Goal: Task Accomplishment & Management: Manage account settings

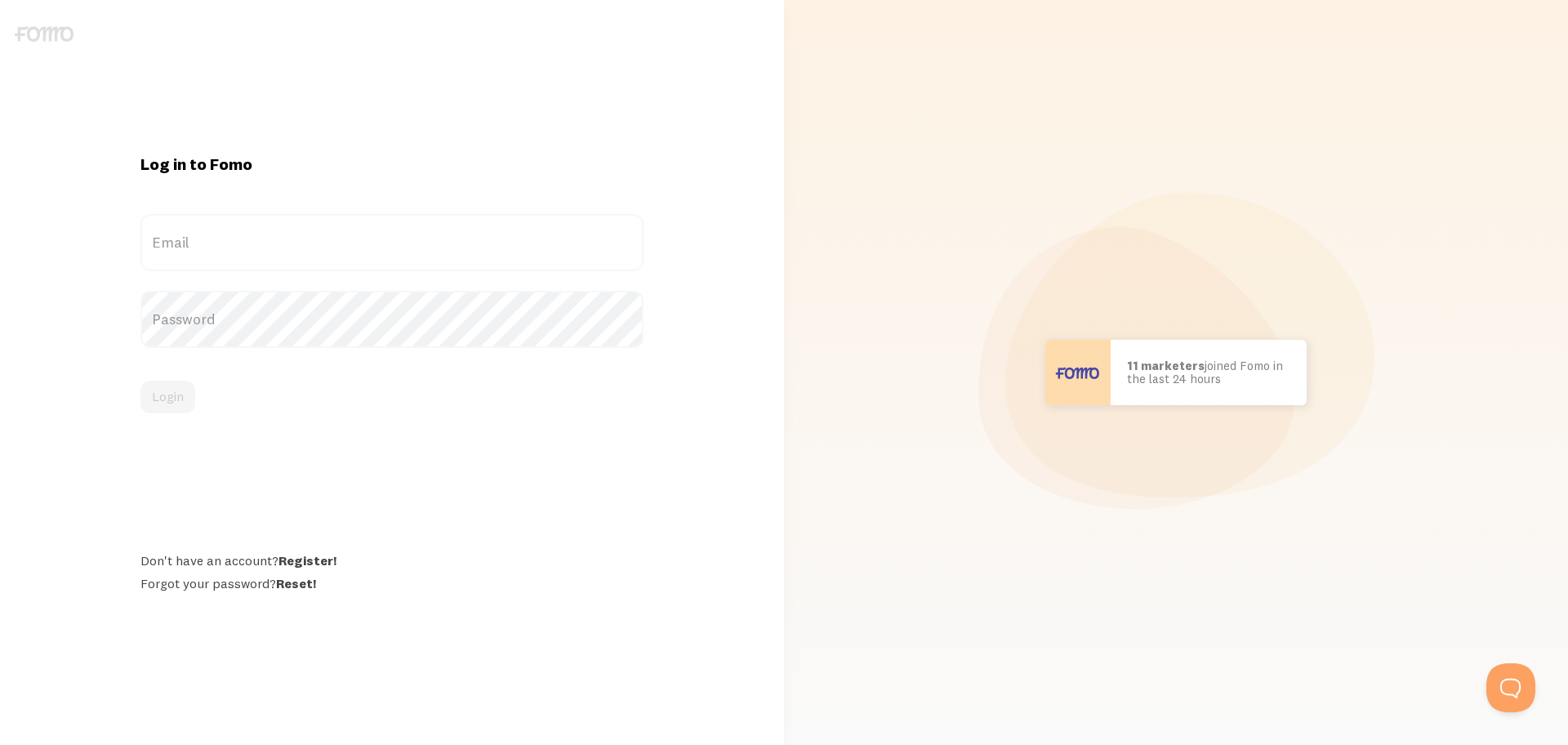
click at [286, 256] on label "Email" at bounding box center [392, 242] width 503 height 57
click at [286, 256] on input "Email" at bounding box center [392, 242] width 503 height 57
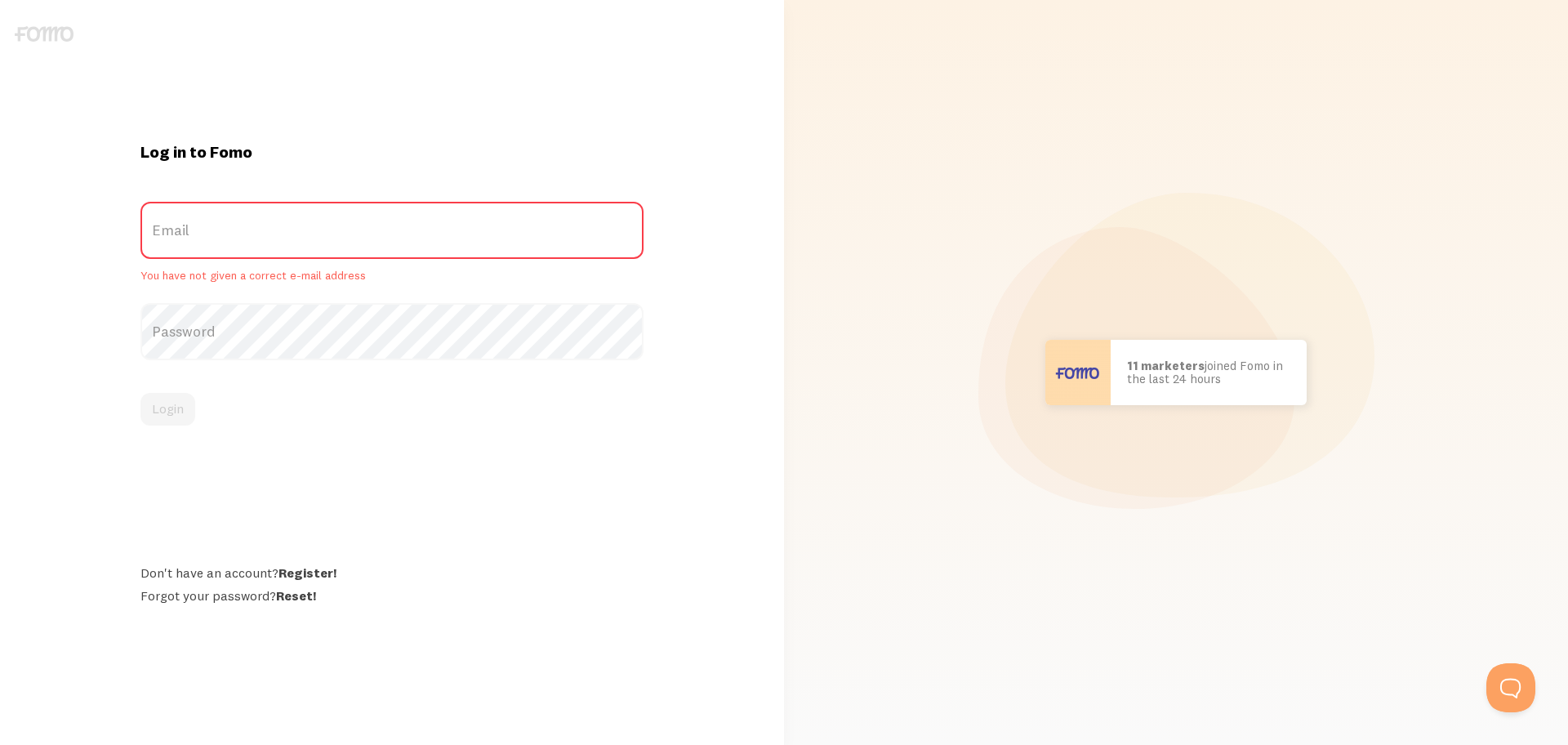
click at [267, 257] on label "Email" at bounding box center [392, 230] width 503 height 57
click at [267, 257] on input "Email" at bounding box center [392, 230] width 503 height 57
click at [267, 257] on label "Email" at bounding box center [392, 230] width 503 height 57
click at [267, 257] on input "Email" at bounding box center [392, 230] width 503 height 57
click at [232, 227] on label "Email" at bounding box center [392, 230] width 503 height 57
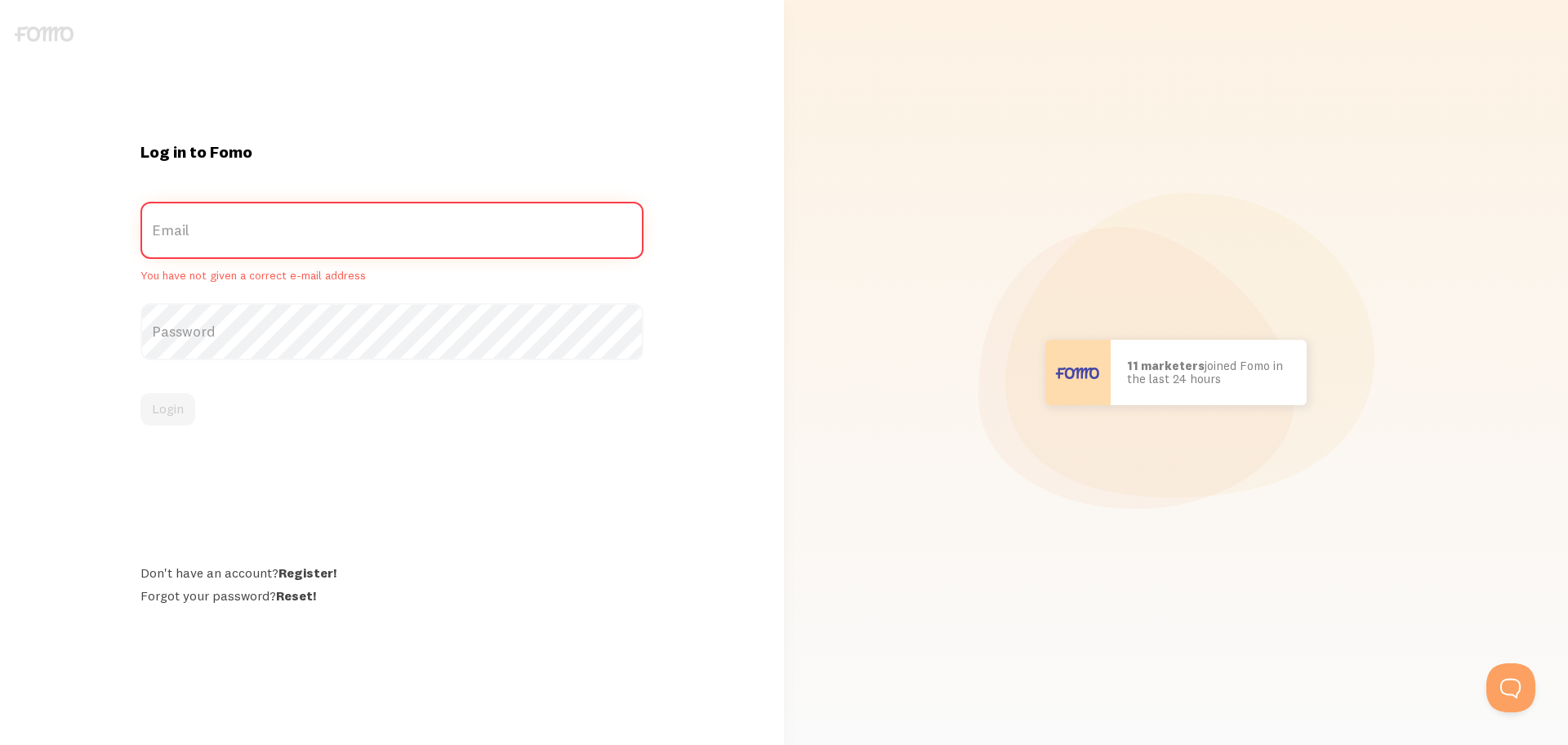
click at [232, 227] on input "Email" at bounding box center [392, 230] width 503 height 57
click at [232, 227] on label "Email" at bounding box center [392, 230] width 503 height 57
click at [232, 227] on input "Email" at bounding box center [392, 230] width 503 height 57
click at [232, 227] on label "Email" at bounding box center [392, 230] width 503 height 57
click at [232, 227] on input "Email" at bounding box center [392, 230] width 503 height 57
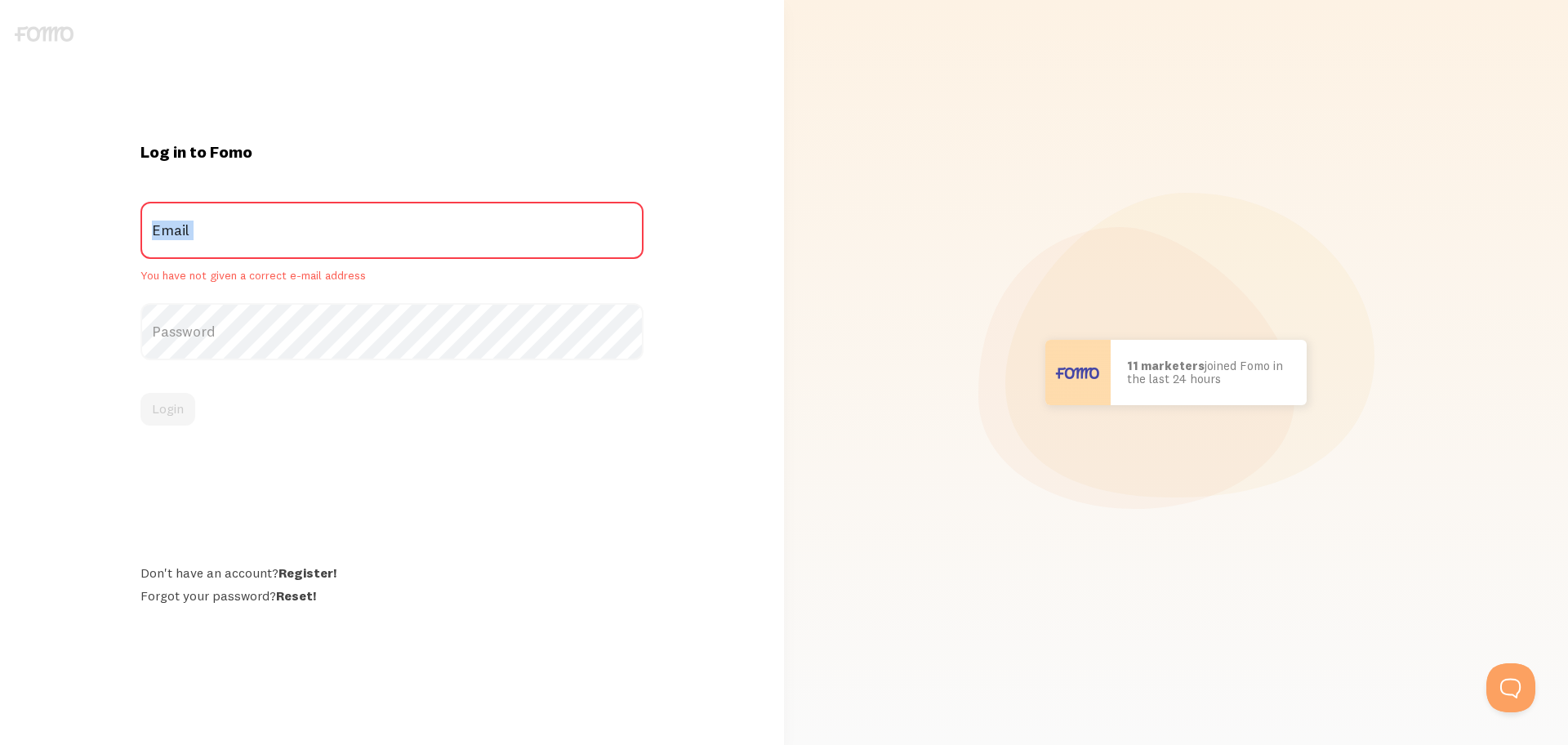
click at [232, 227] on label "Email" at bounding box center [392, 230] width 503 height 57
click at [232, 227] on input "Email" at bounding box center [392, 230] width 503 height 57
click at [298, 480] on div "Log in to Fomo Email You have not given a correct e-mail address Password Login…" at bounding box center [392, 372] width 523 height 461
click at [40, 34] on img at bounding box center [44, 34] width 59 height 16
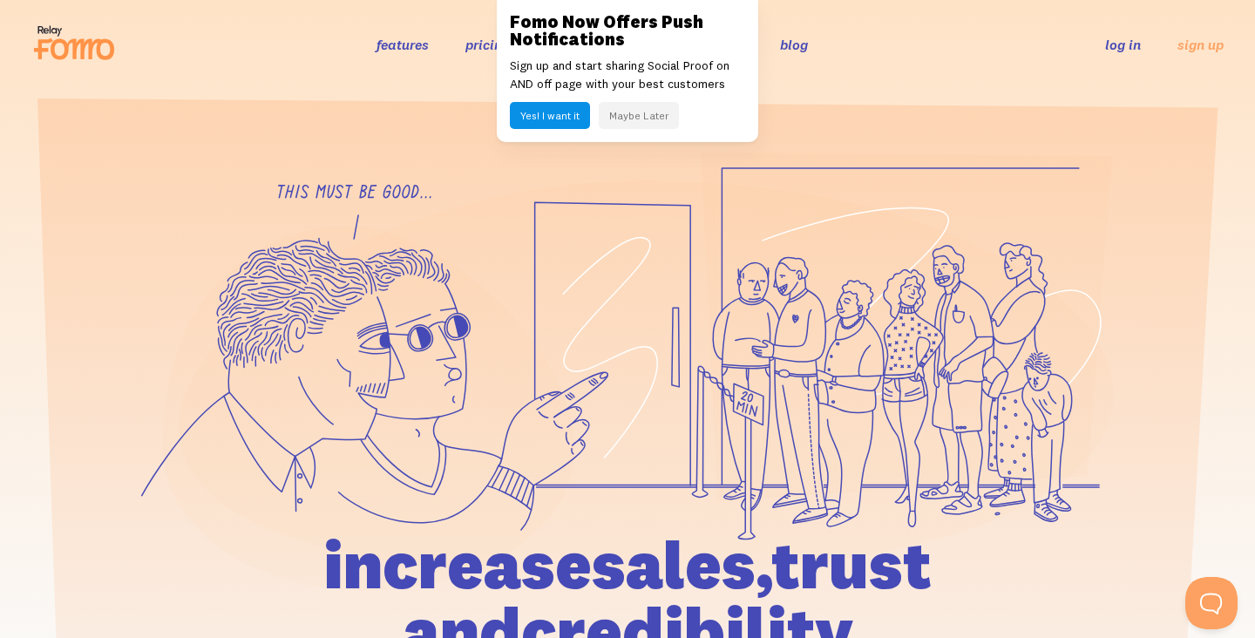
click at [1111, 43] on link "log in" at bounding box center [1123, 44] width 36 height 17
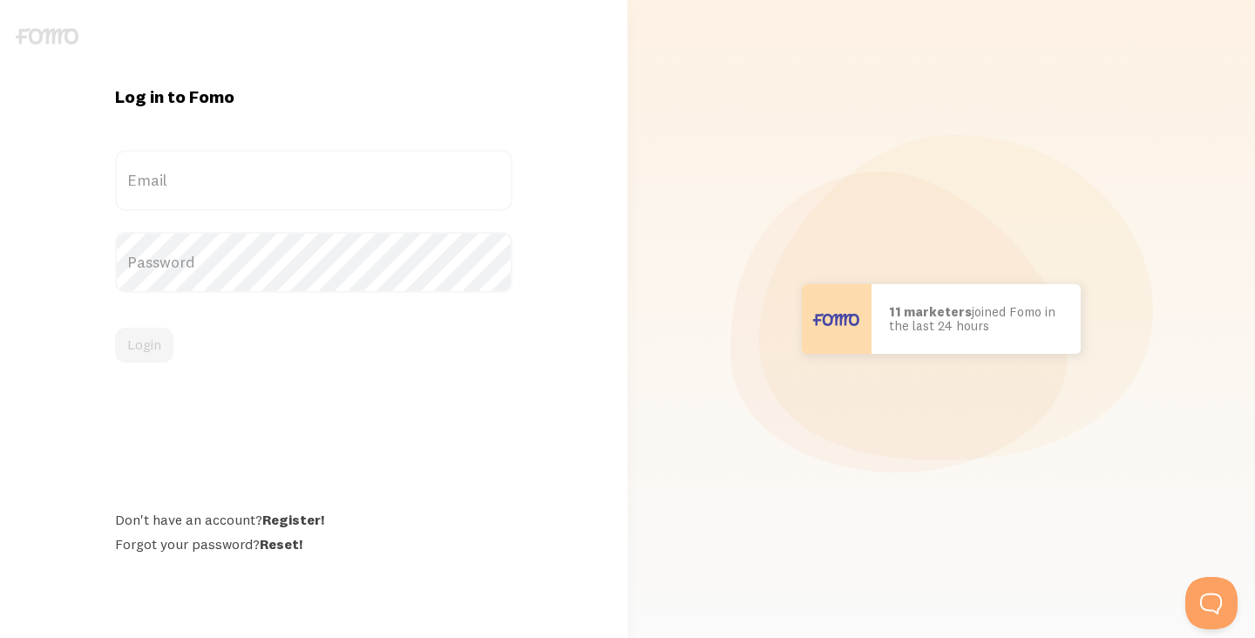
click at [258, 184] on label "Email" at bounding box center [313, 180] width 397 height 61
click at [258, 184] on input "Email" at bounding box center [313, 180] width 397 height 61
click at [258, 184] on label "Email" at bounding box center [313, 180] width 397 height 61
click at [258, 184] on input "Email" at bounding box center [313, 180] width 397 height 61
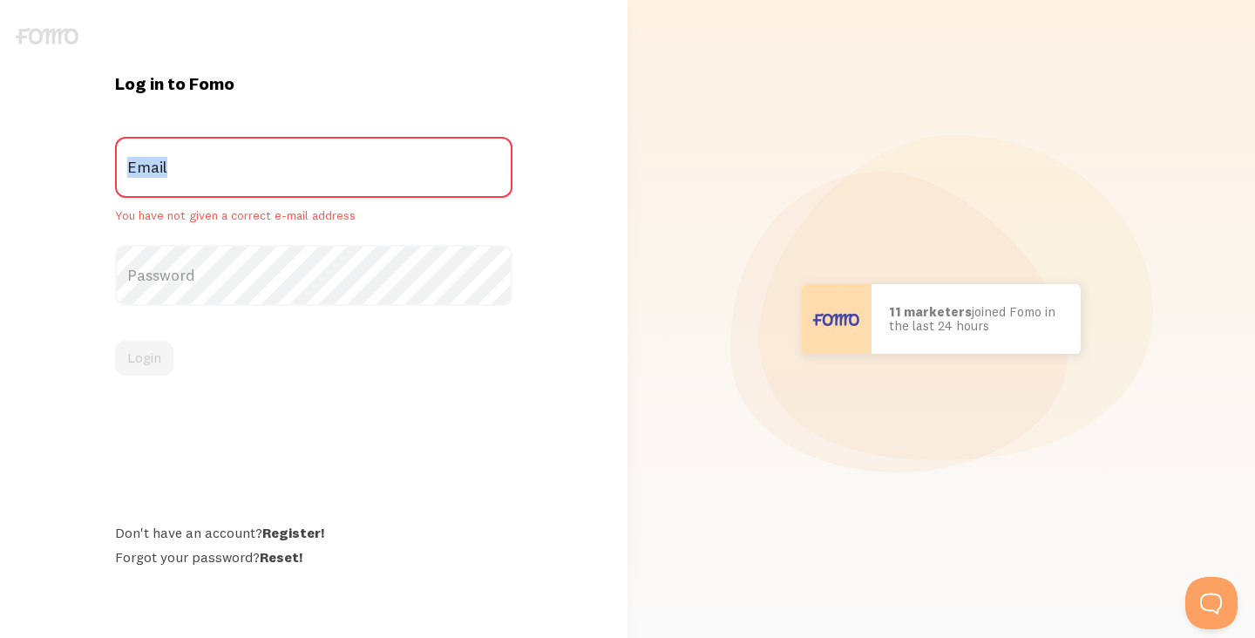
click at [258, 184] on label "Email" at bounding box center [313, 167] width 397 height 61
click at [258, 184] on input "Email" at bounding box center [313, 167] width 397 height 61
click at [258, 184] on label "Email" at bounding box center [313, 167] width 397 height 61
click at [258, 184] on input "Email" at bounding box center [313, 167] width 397 height 61
click at [258, 184] on label "Email" at bounding box center [313, 167] width 397 height 61
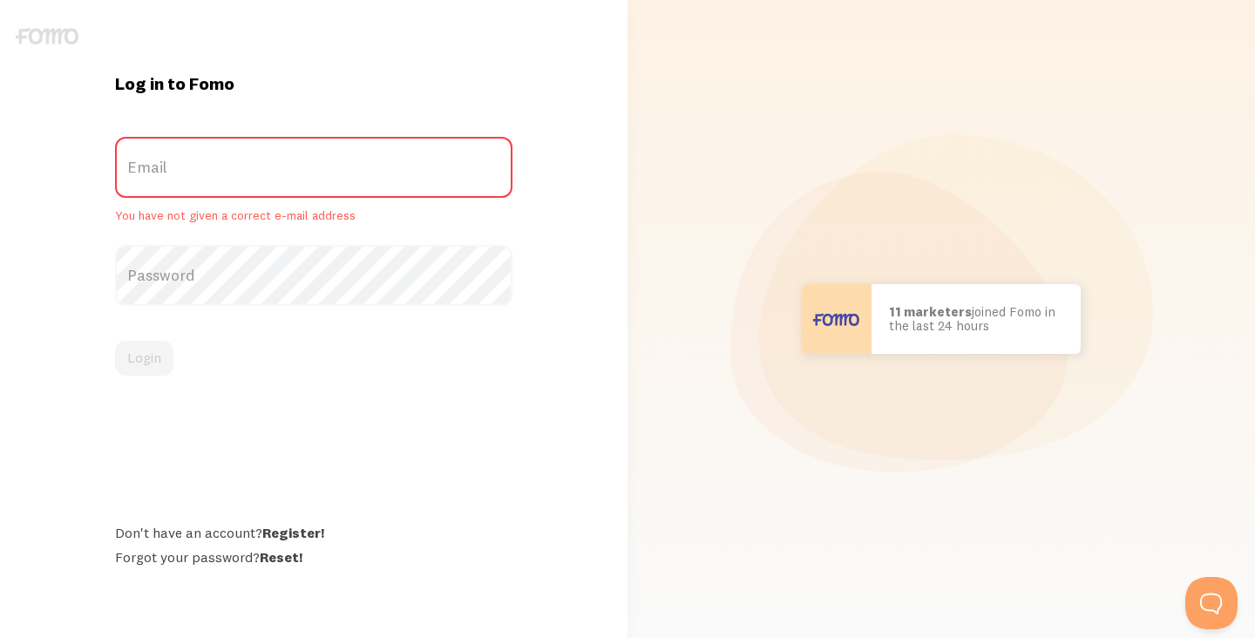
click at [258, 184] on input "Email" at bounding box center [313, 167] width 397 height 61
click at [172, 182] on label "Email" at bounding box center [313, 167] width 397 height 61
click at [172, 182] on input "Email" at bounding box center [313, 167] width 397 height 61
click at [152, 170] on label "Email" at bounding box center [313, 167] width 397 height 61
click at [152, 170] on input "Email" at bounding box center [313, 167] width 397 height 61
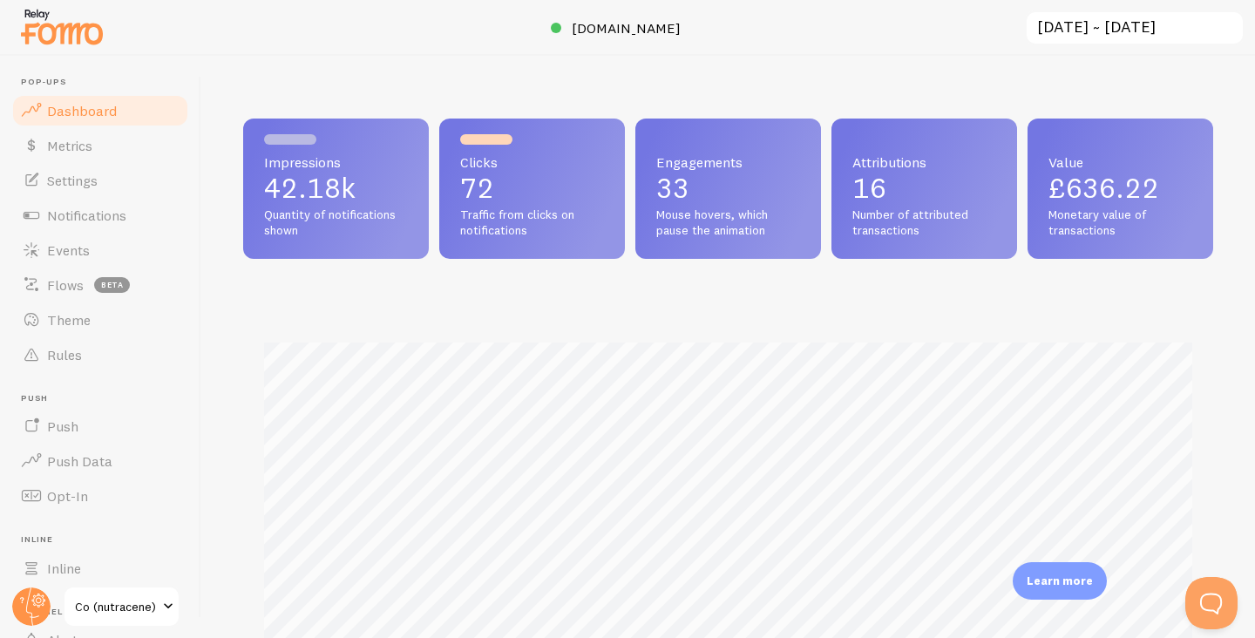
scroll to position [457, 970]
click at [81, 211] on span "Notifications" at bounding box center [86, 215] width 79 height 17
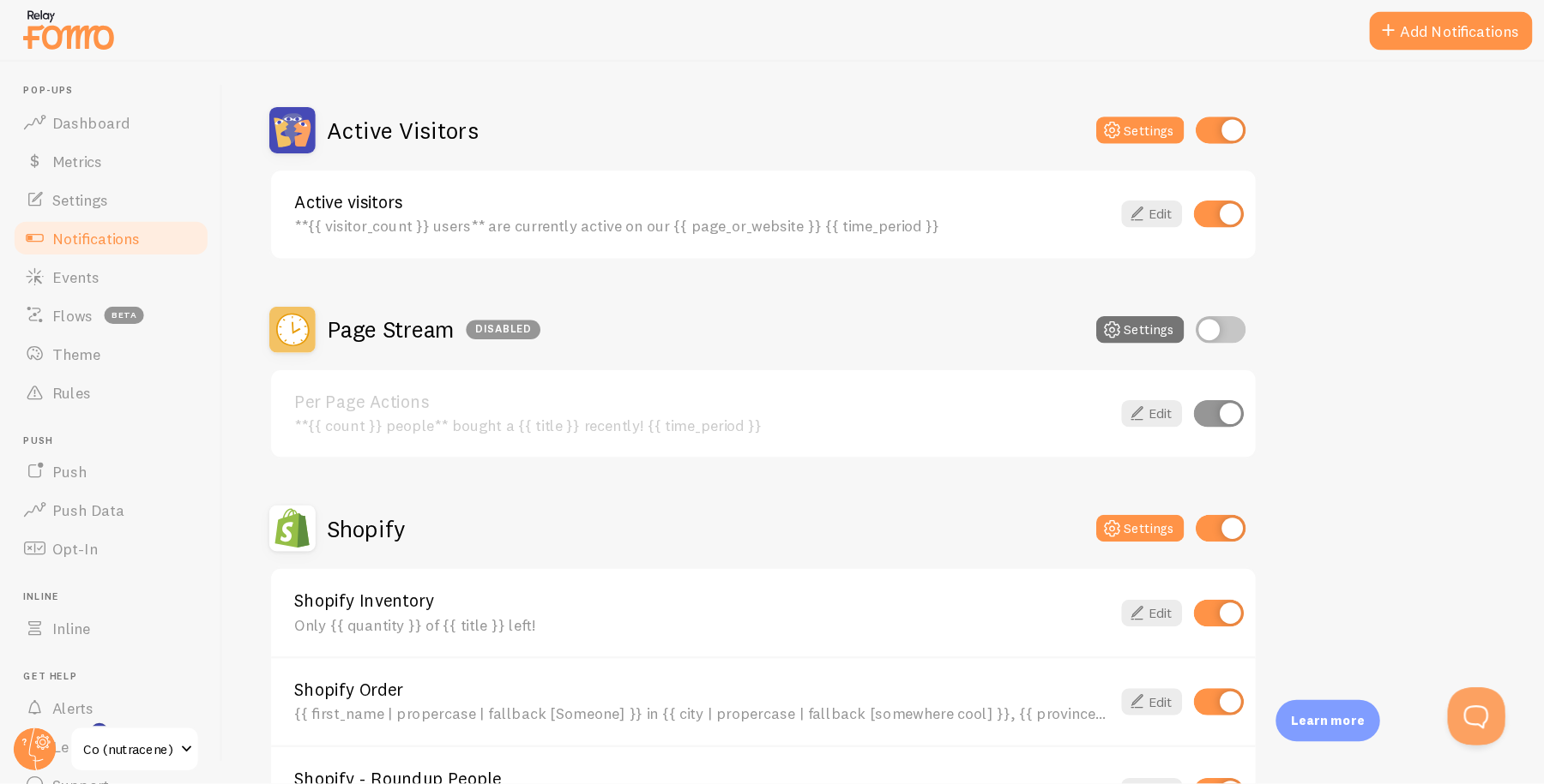
scroll to position [396, 0]
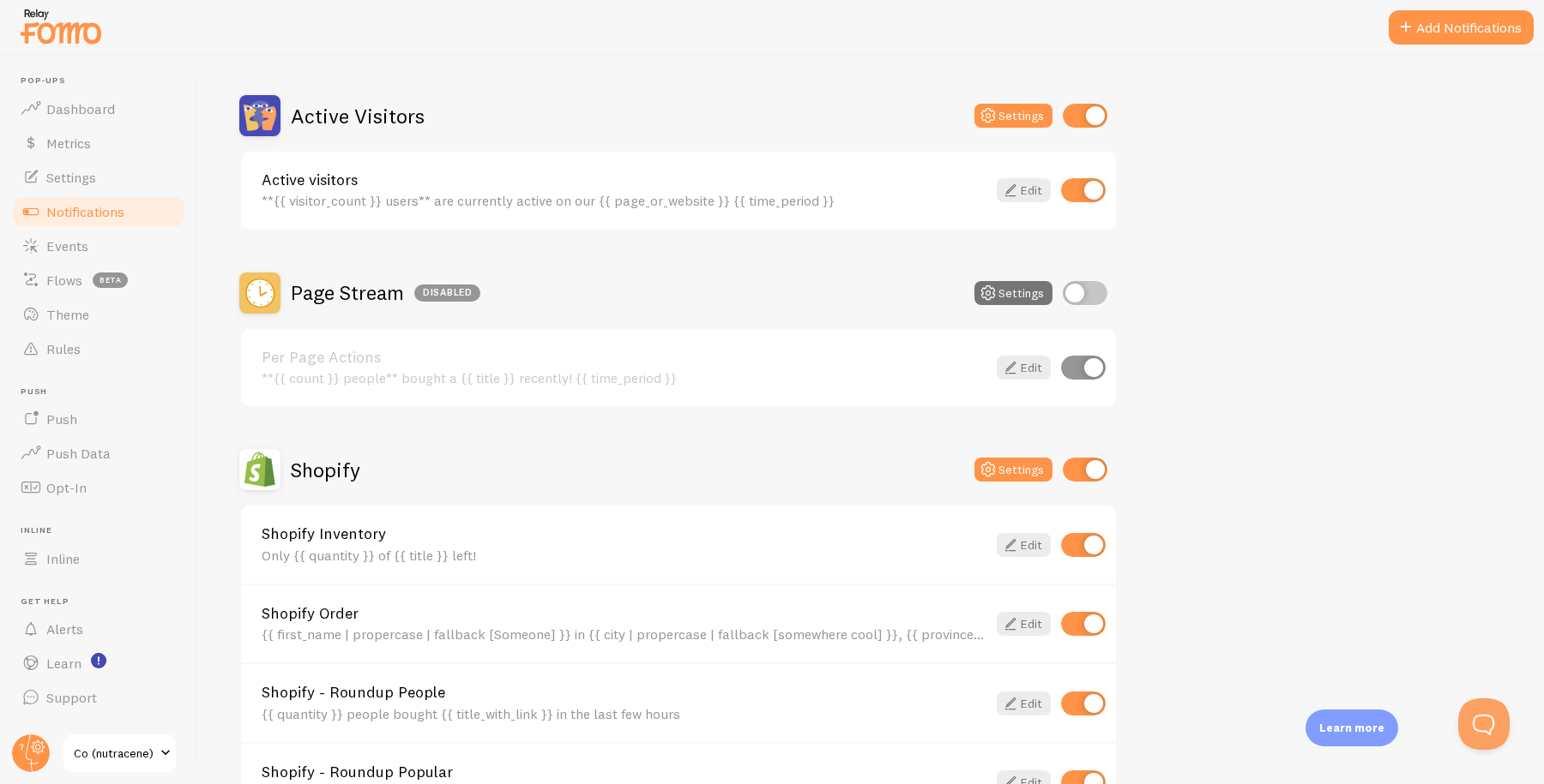
click at [485, 193] on div "**{{ visitor_count }} users** are currently active on our {{ page_or_website }}…" at bounding box center [624, 201] width 724 height 16
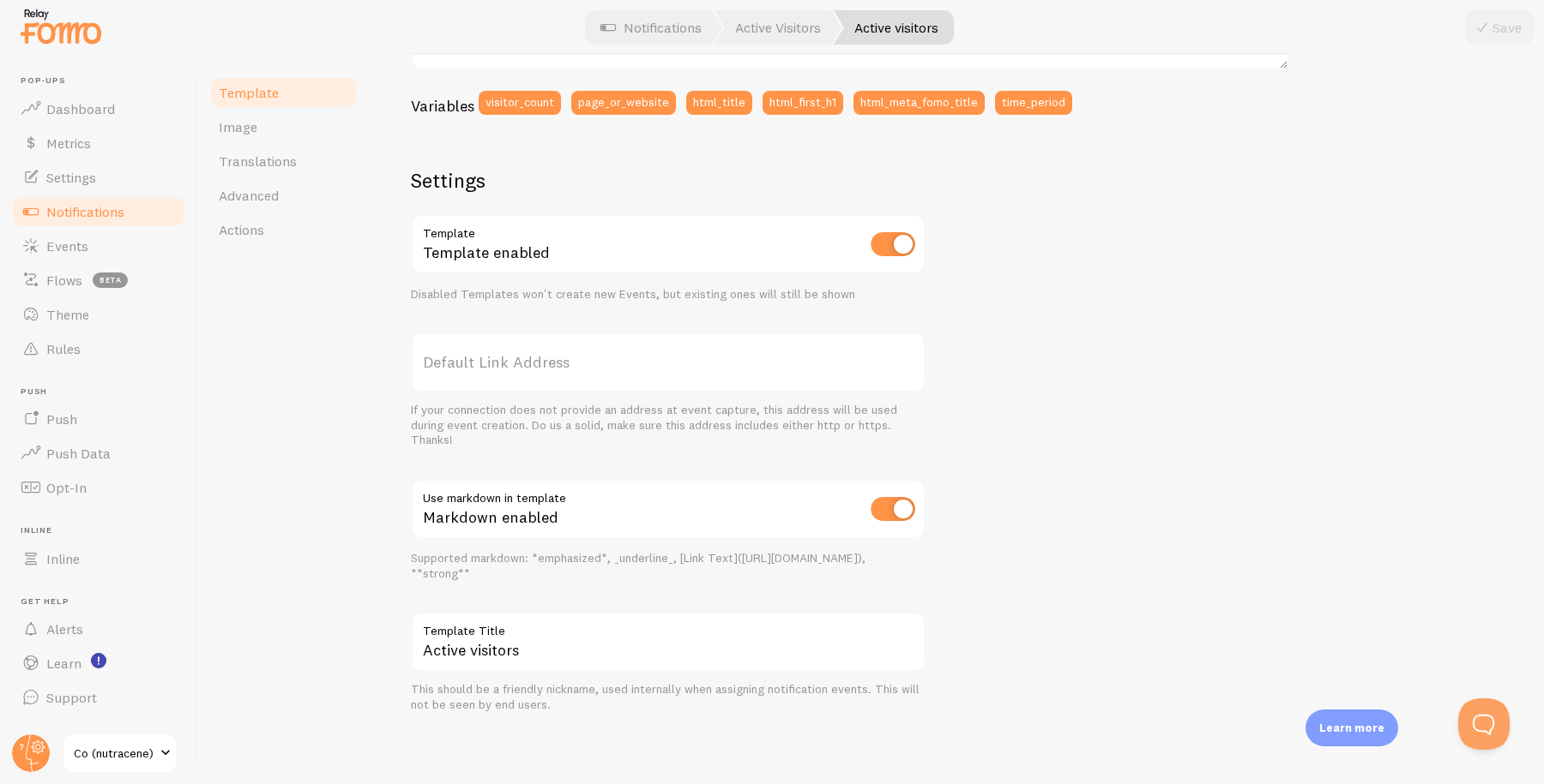
scroll to position [452, 0]
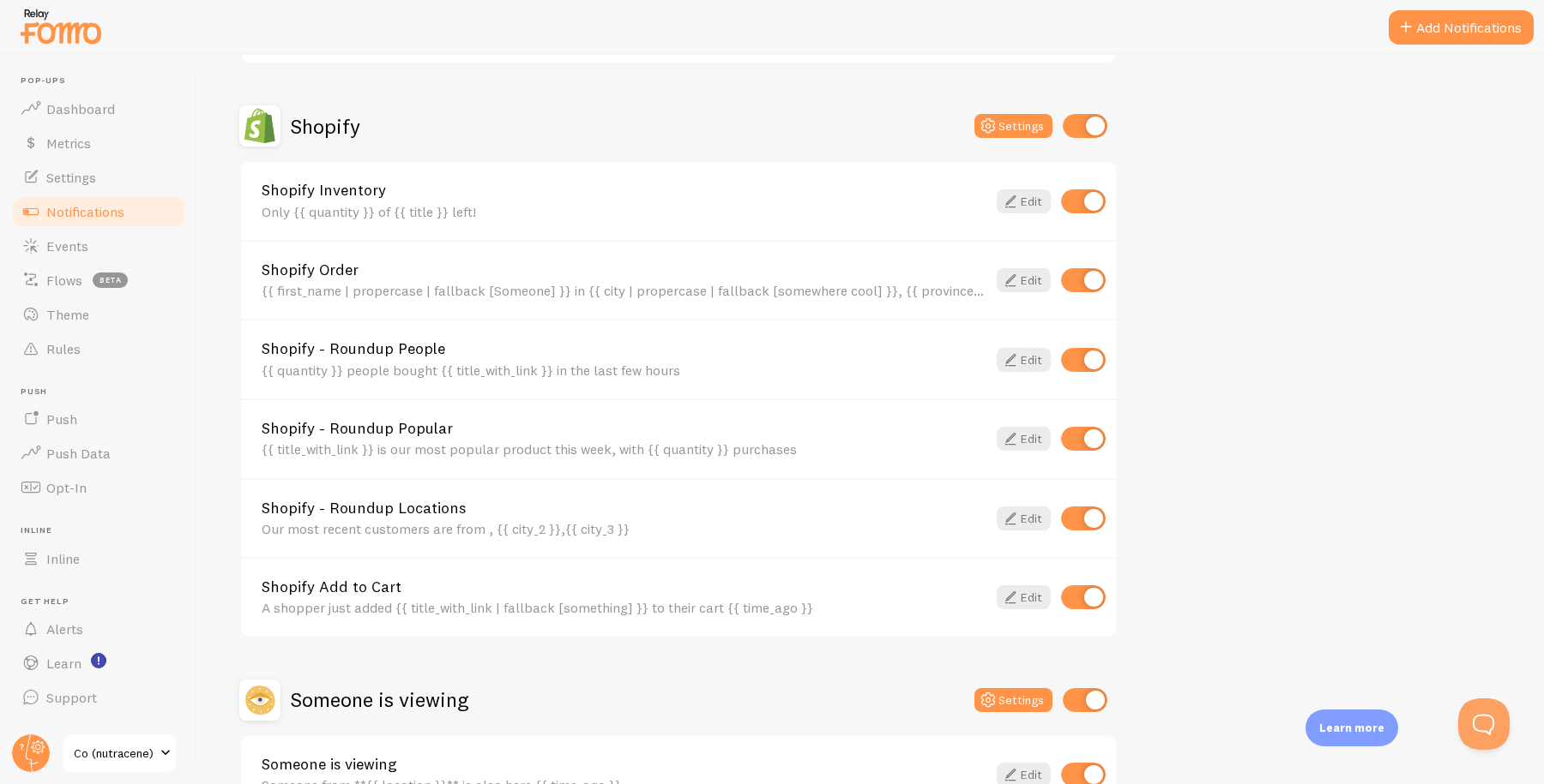
scroll to position [739, 0]
click at [528, 518] on div "Shopify - Roundup Locations Our most recent customers are from , {{ city_2 }},{…" at bounding box center [624, 519] width 724 height 36
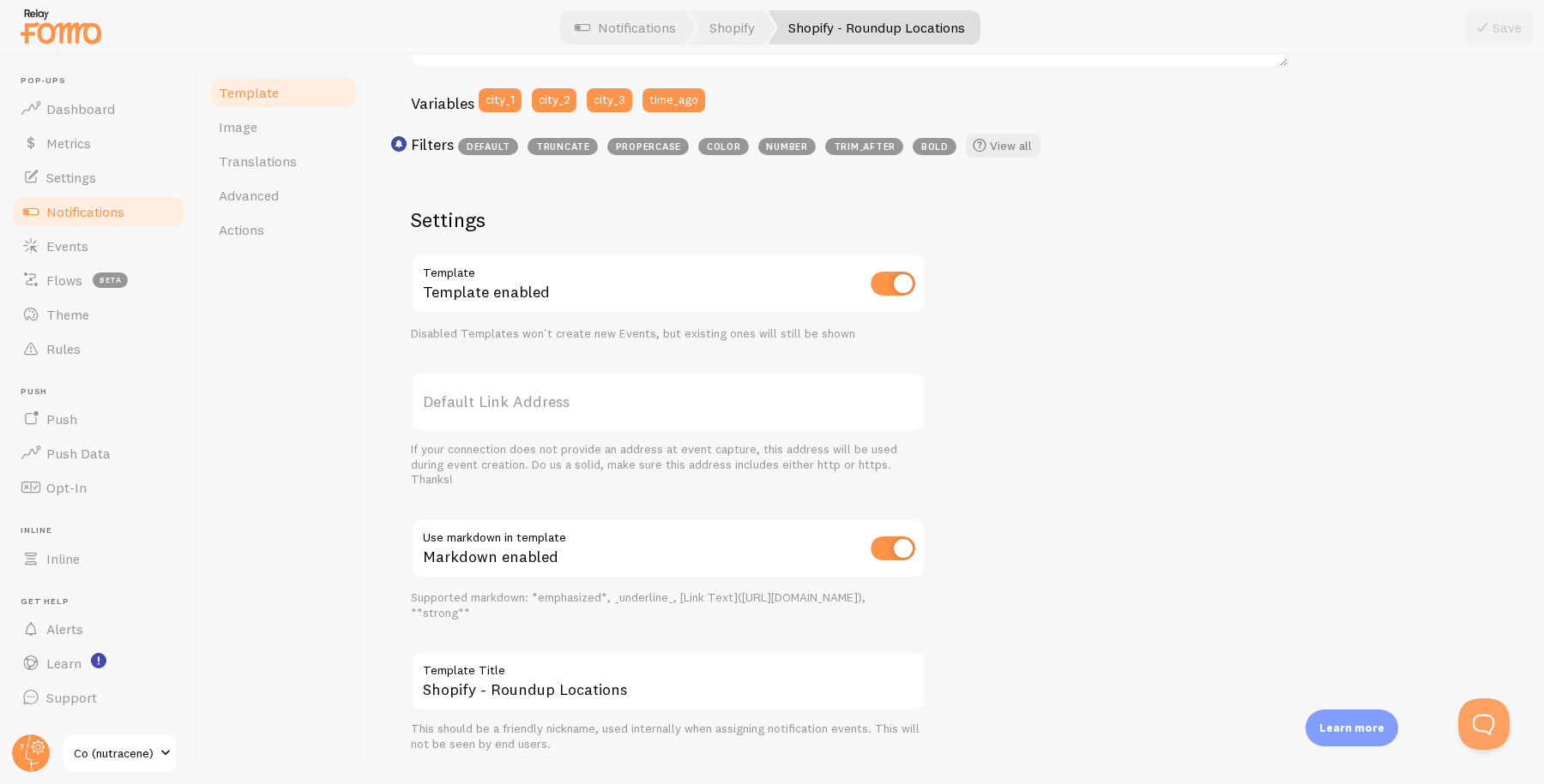
scroll to position [497, 0]
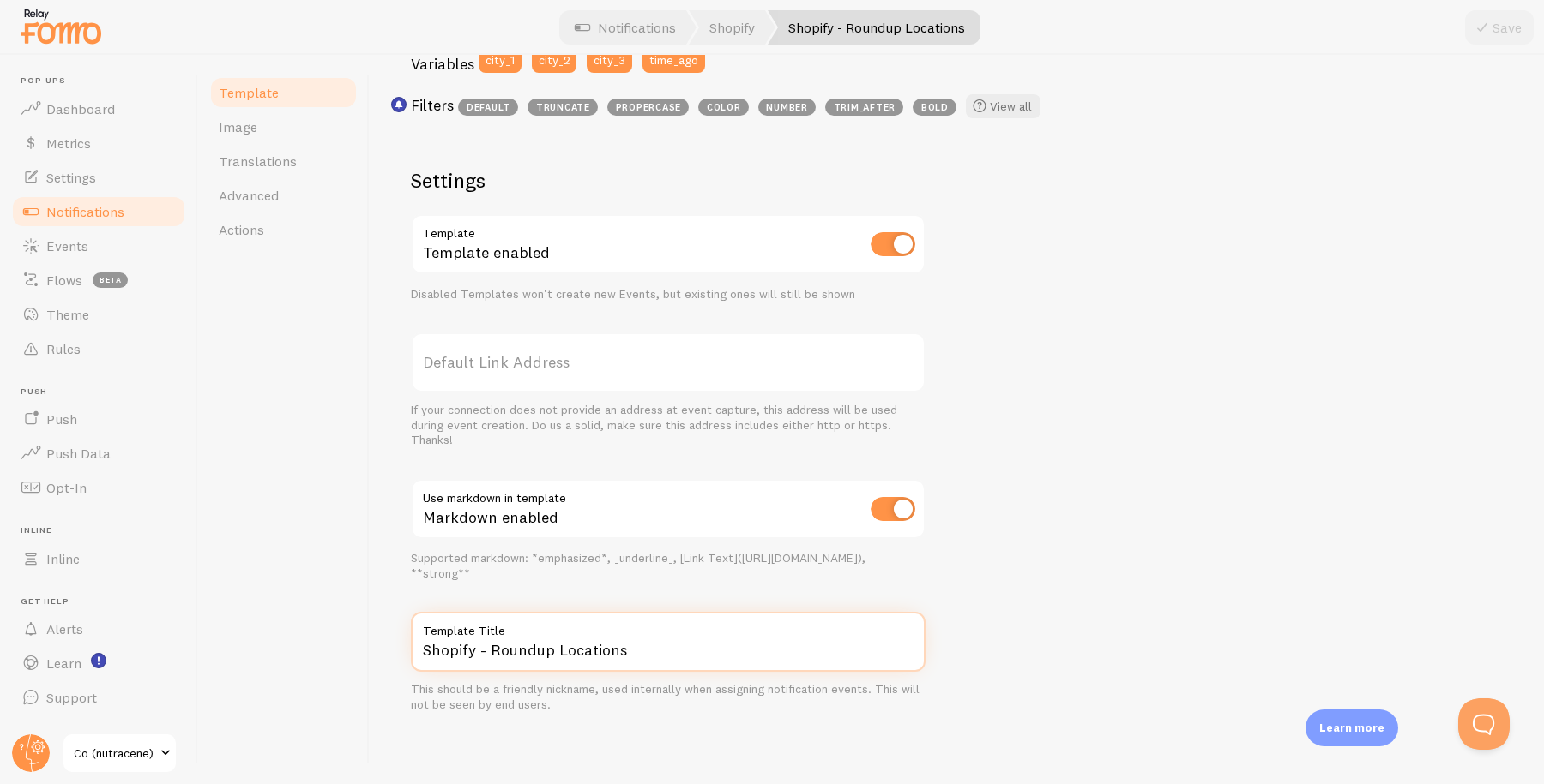
click at [641, 627] on input "Shopify - Roundup Locations" at bounding box center [667, 641] width 515 height 60
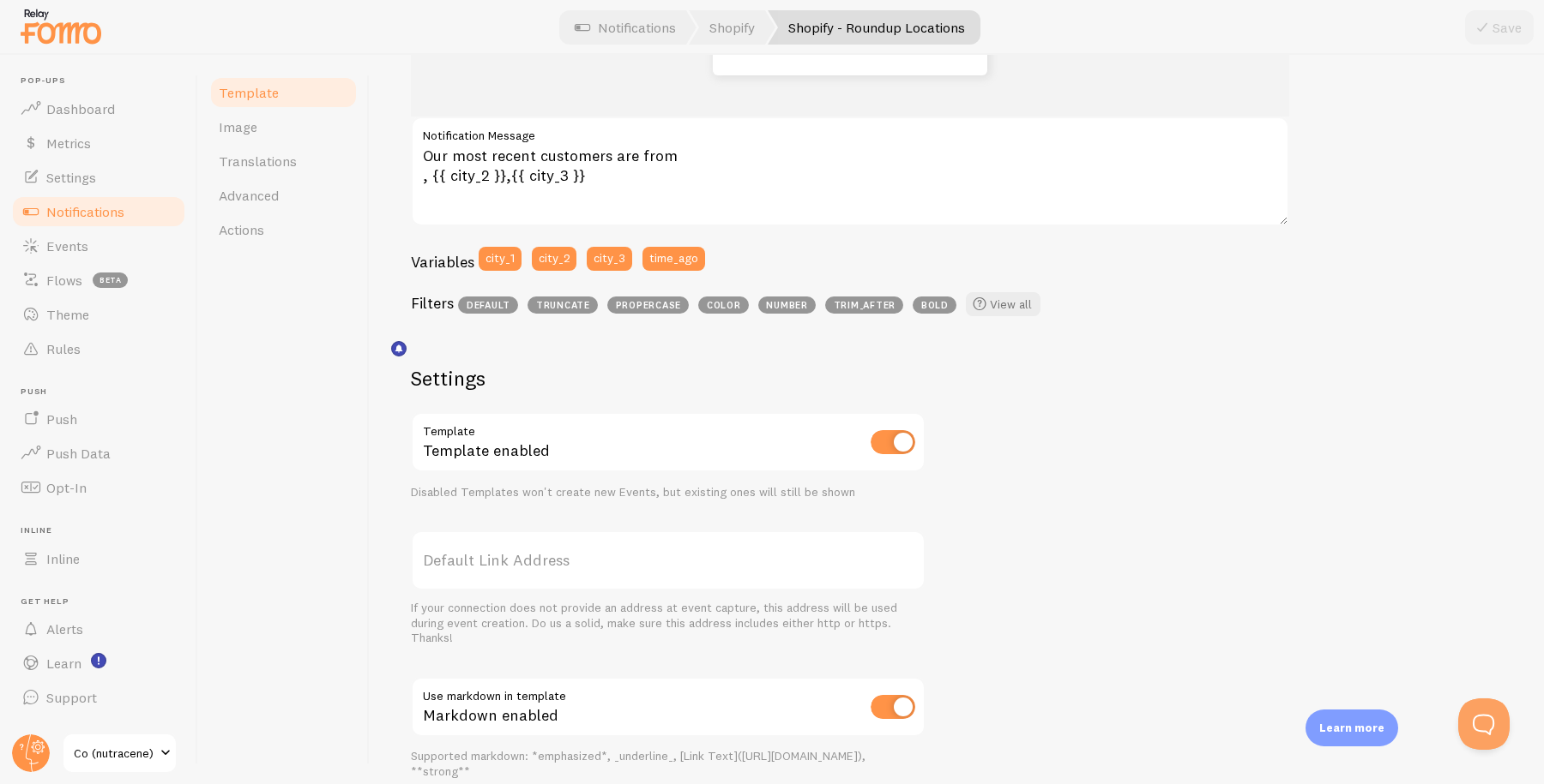
scroll to position [0, 0]
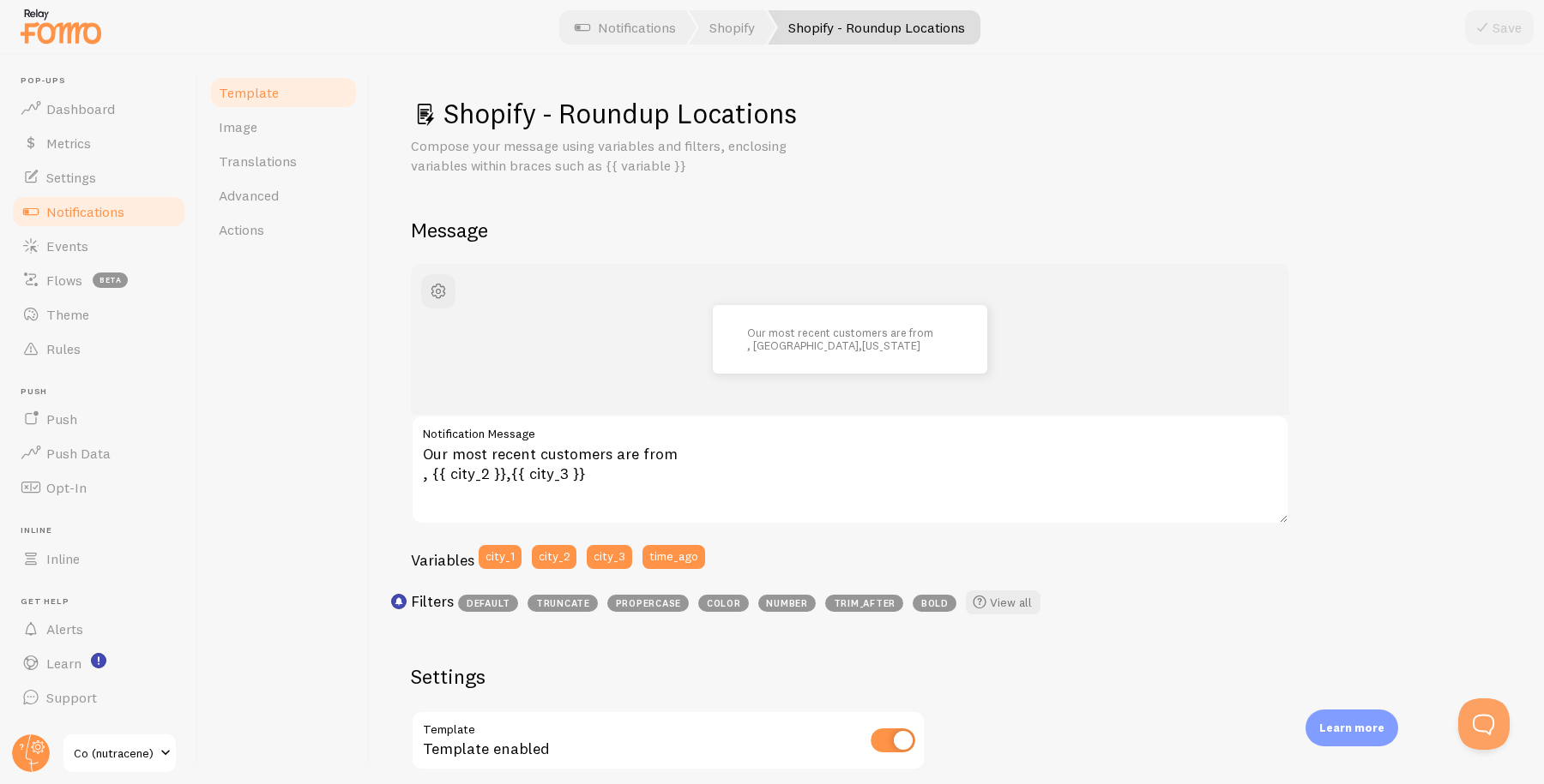
click at [107, 211] on span "Notifications" at bounding box center [85, 211] width 78 height 17
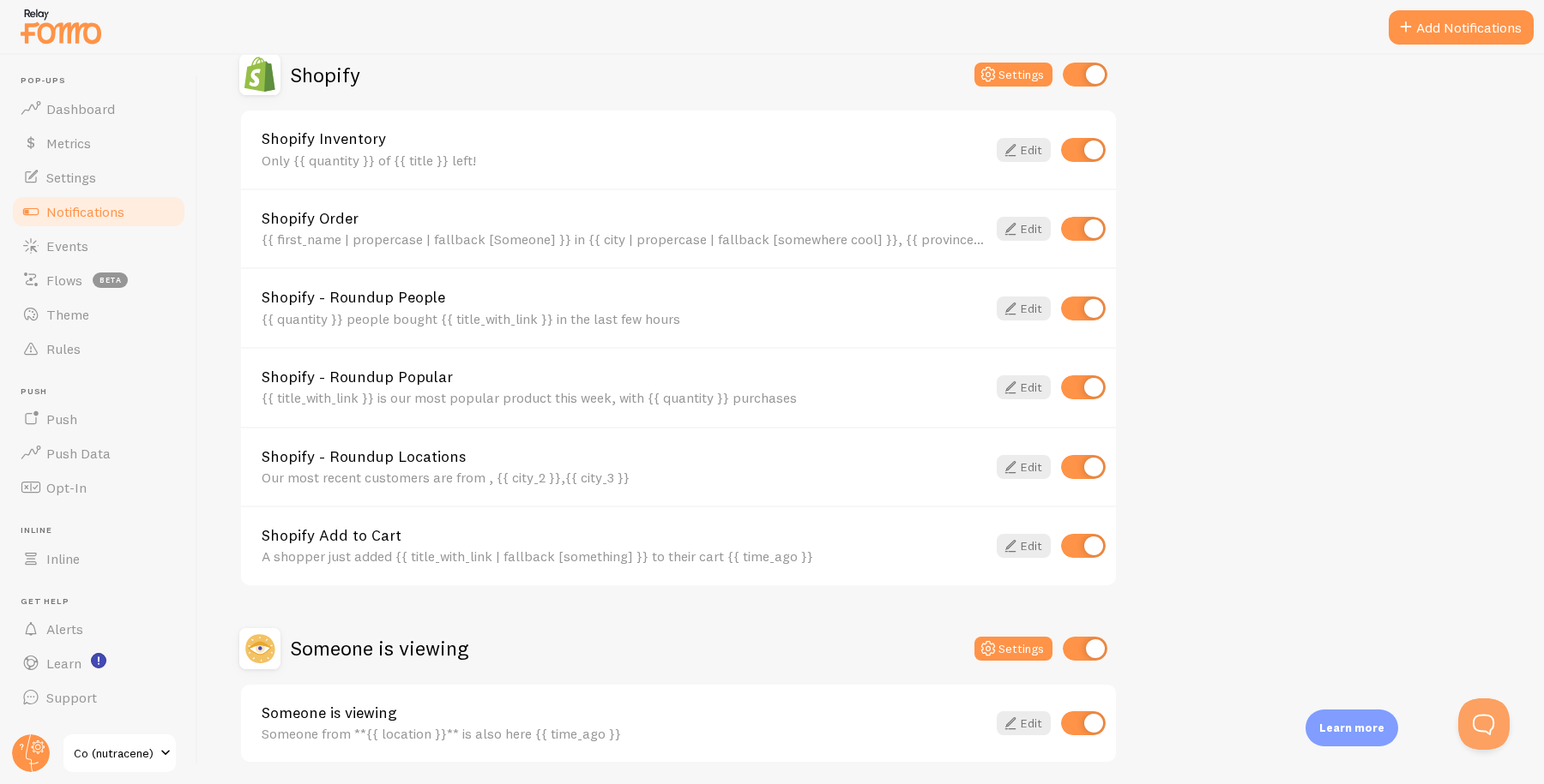
scroll to position [850, 0]
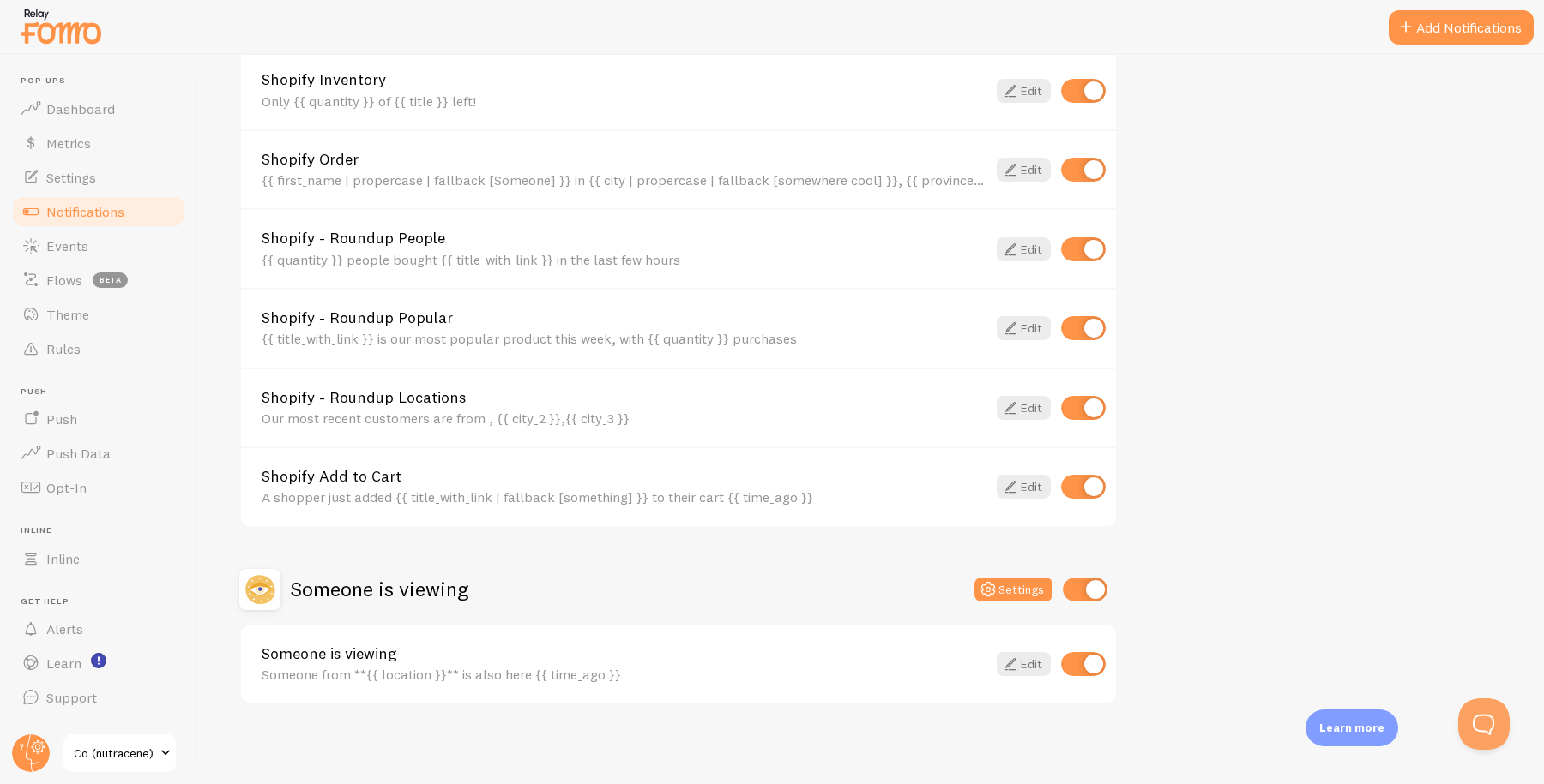
click at [640, 176] on div "{{ first_name | propercase | fallback [Someone] }} in {{ city | propercase | fa…" at bounding box center [624, 180] width 724 height 16
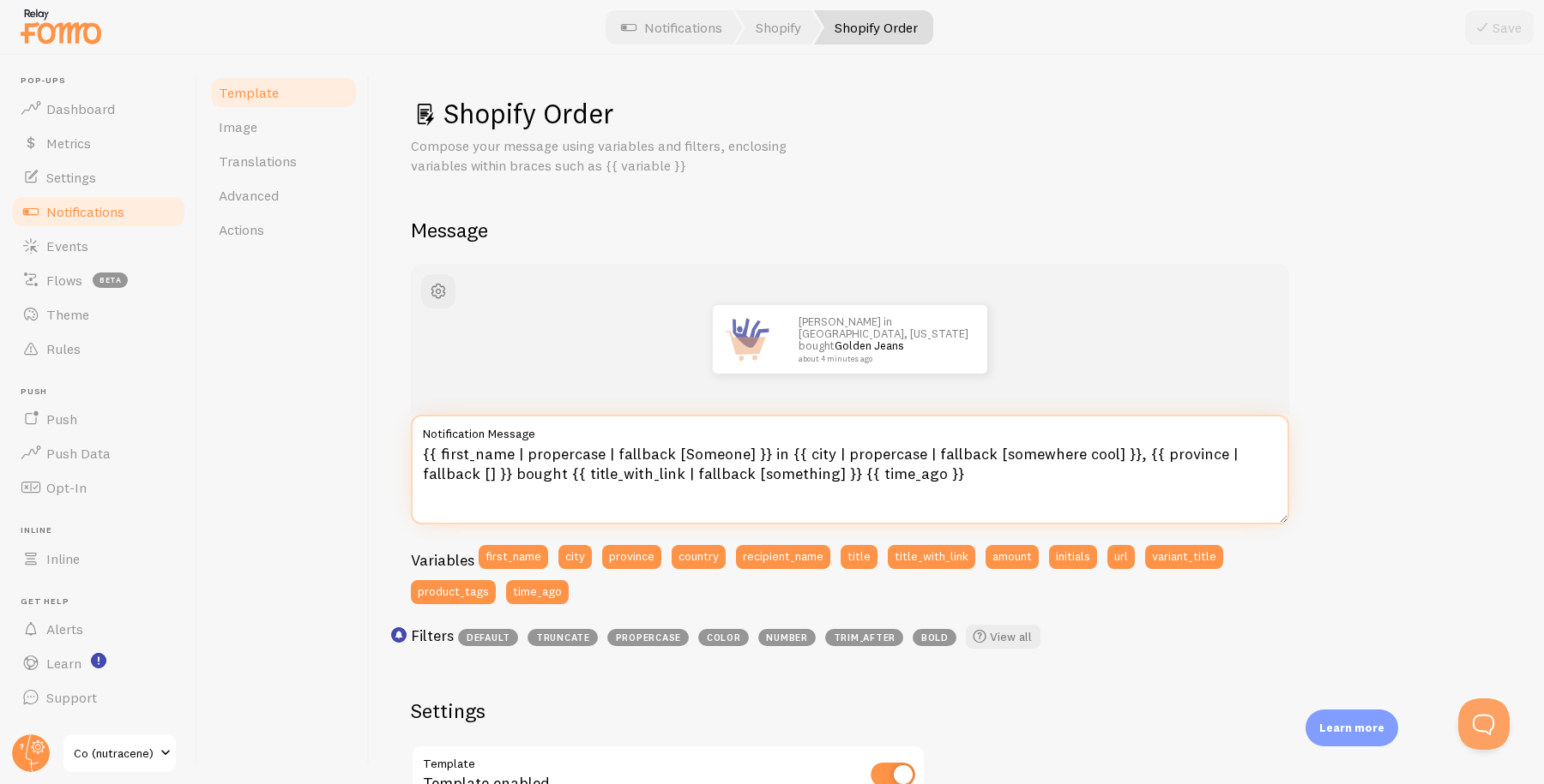
click at [992, 451] on textarea "{{ first_name | propercase | fallback [Someone] }} in {{ city | propercase | fa…" at bounding box center [849, 470] width 878 height 110
type textarea "{{ first_name | propercase | fallback [Someone] }} in {{ city | propercase | fa…"
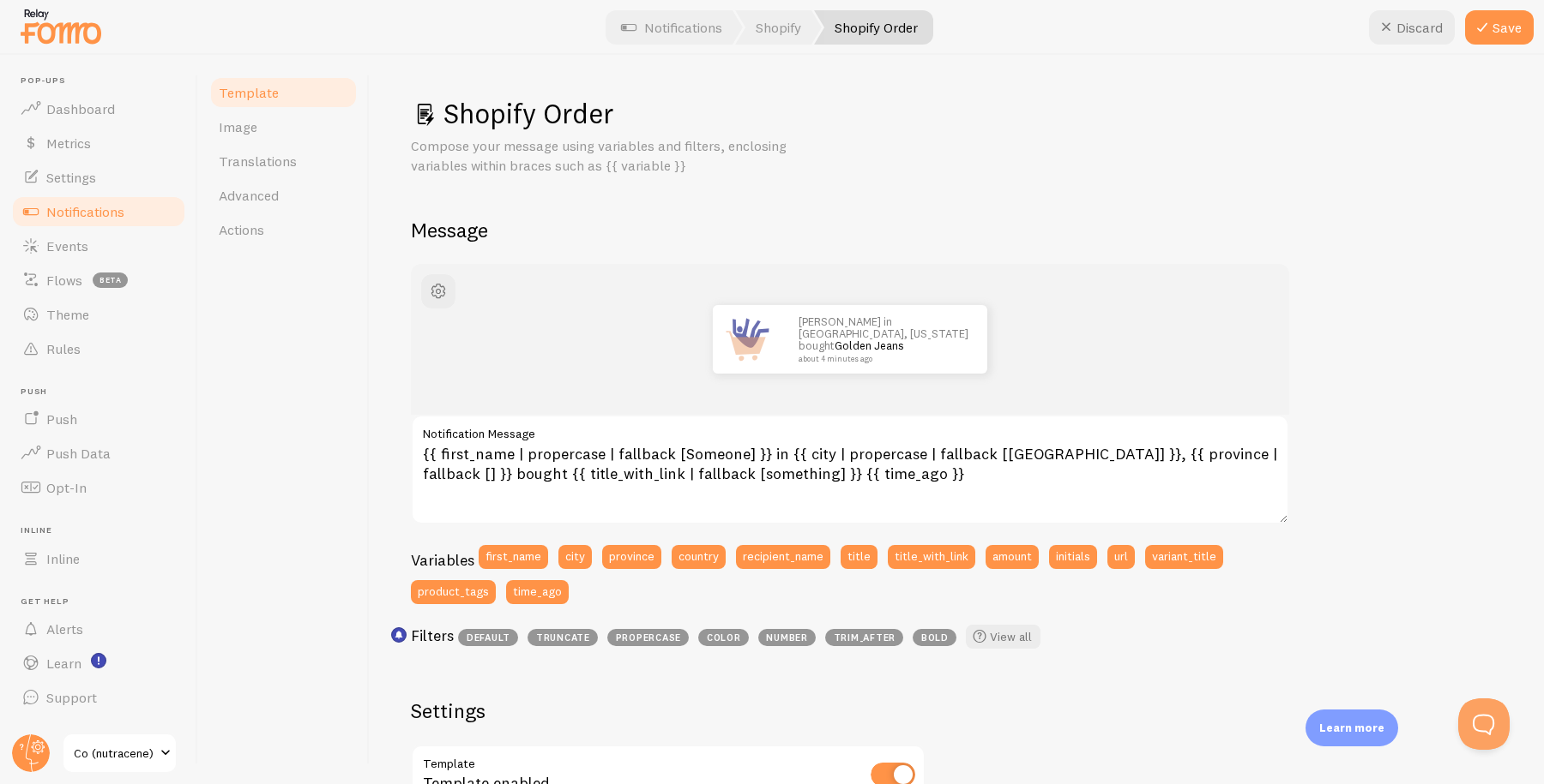
click at [1234, 297] on div "John in San Francisco, California bought Golden Jeans about 4 minutes ago {{ fi…" at bounding box center [956, 754] width 1091 height 980
click at [1234, 32] on icon at bounding box center [1481, 27] width 21 height 21
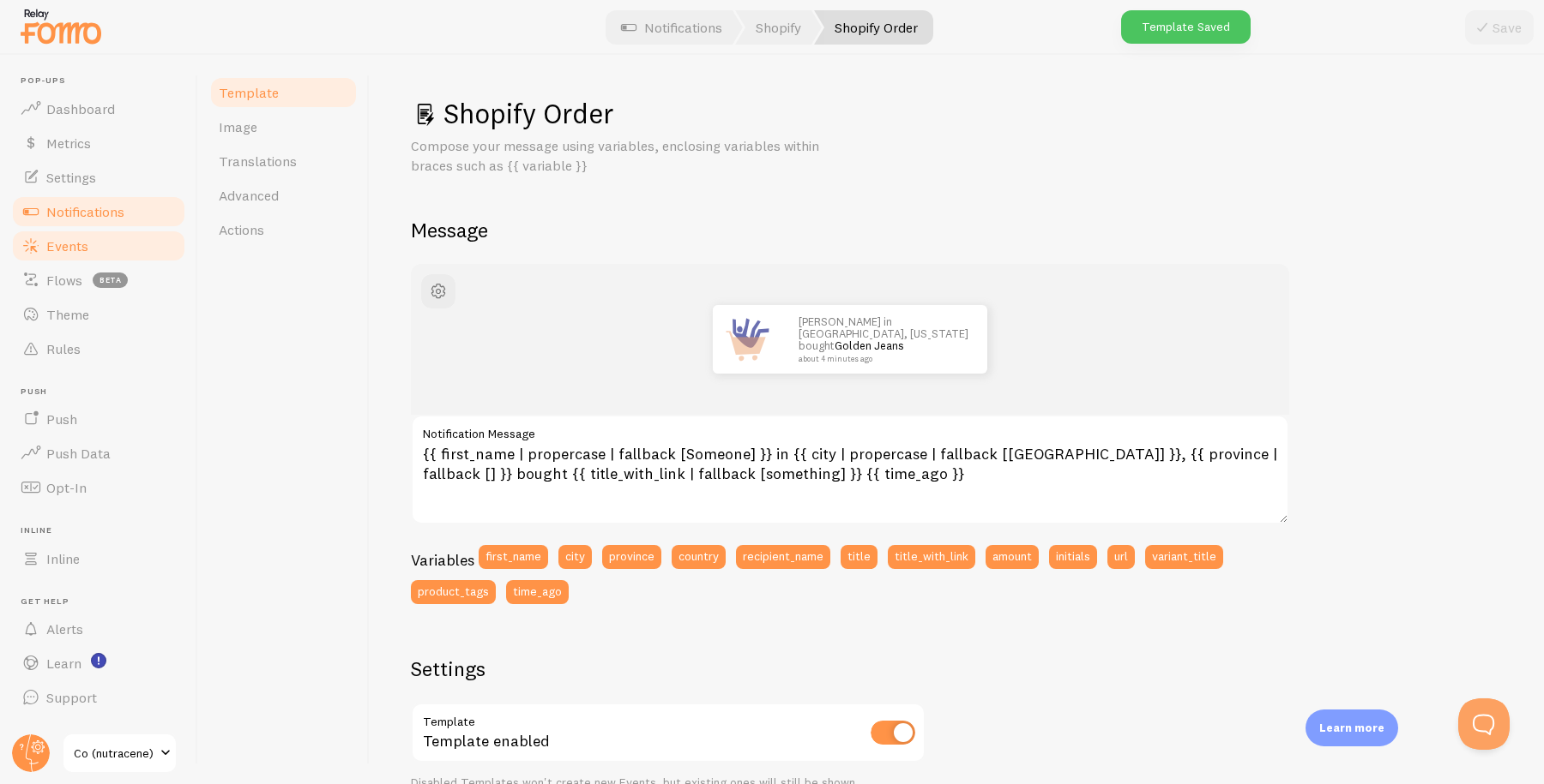
click at [103, 244] on link "Events" at bounding box center [98, 246] width 177 height 34
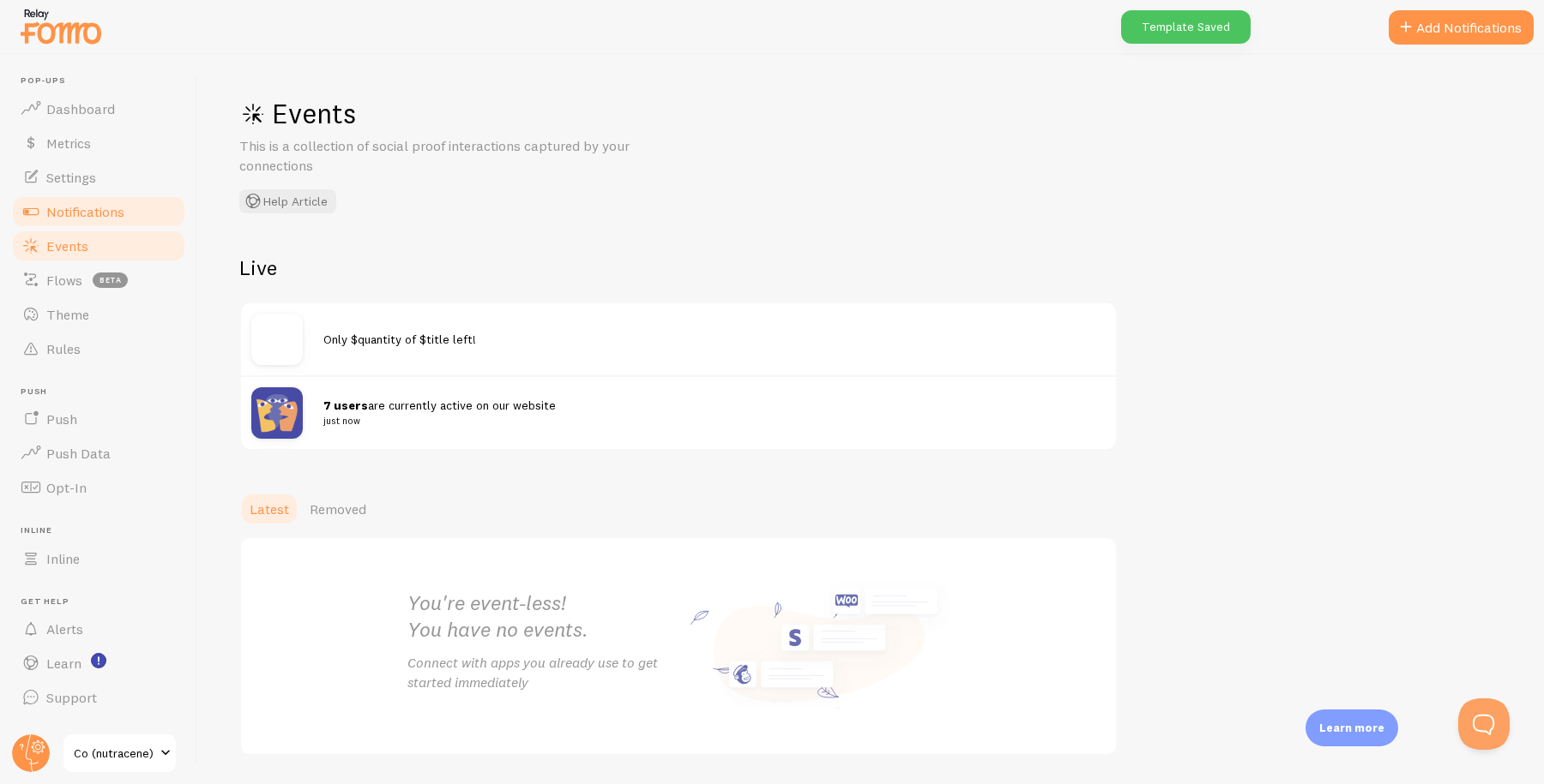
click at [80, 211] on span "Notifications" at bounding box center [85, 211] width 78 height 17
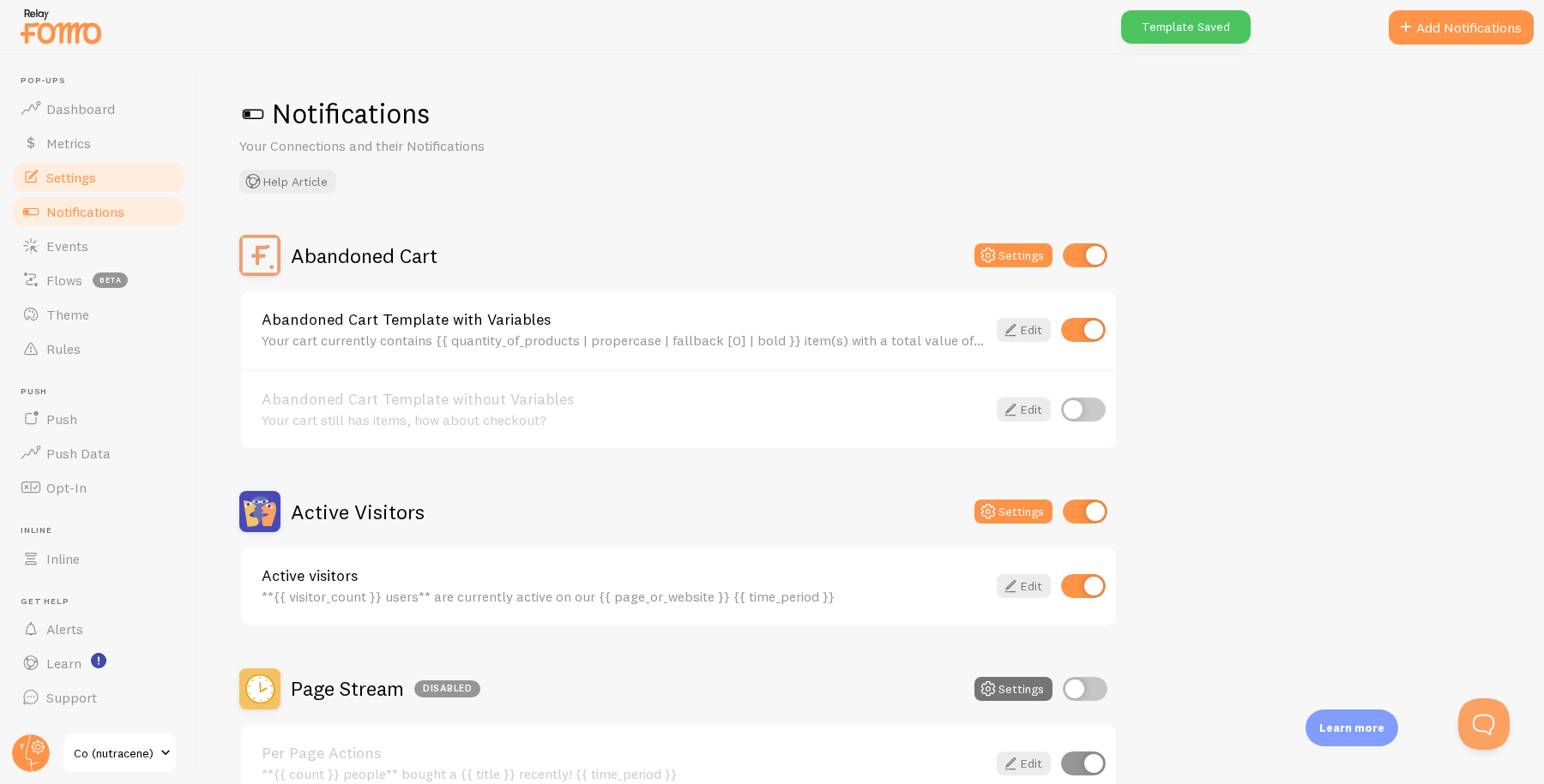
click at [79, 191] on link "Settings" at bounding box center [98, 177] width 177 height 34
